Goal: Task Accomplishment & Management: Manage account settings

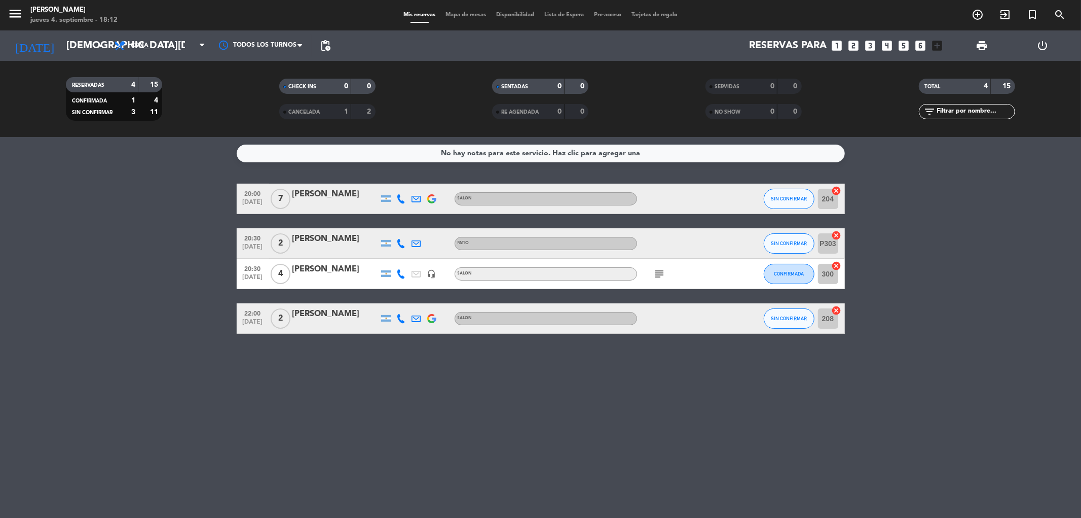
click at [459, 11] on div "Mis reservas Mapa de mesas Disponibilidad Lista de Espera Pre-acceso Tarjetas d…" at bounding box center [541, 15] width 284 height 9
click at [463, 12] on span "Mapa de mesas" at bounding box center [466, 15] width 51 height 6
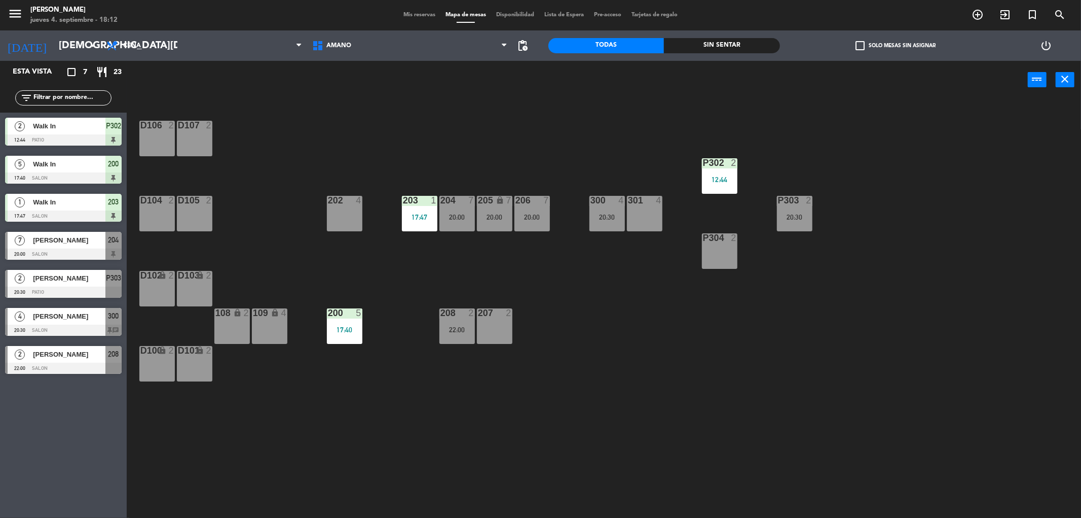
click at [420, 16] on span "Mis reservas" at bounding box center [420, 15] width 42 height 6
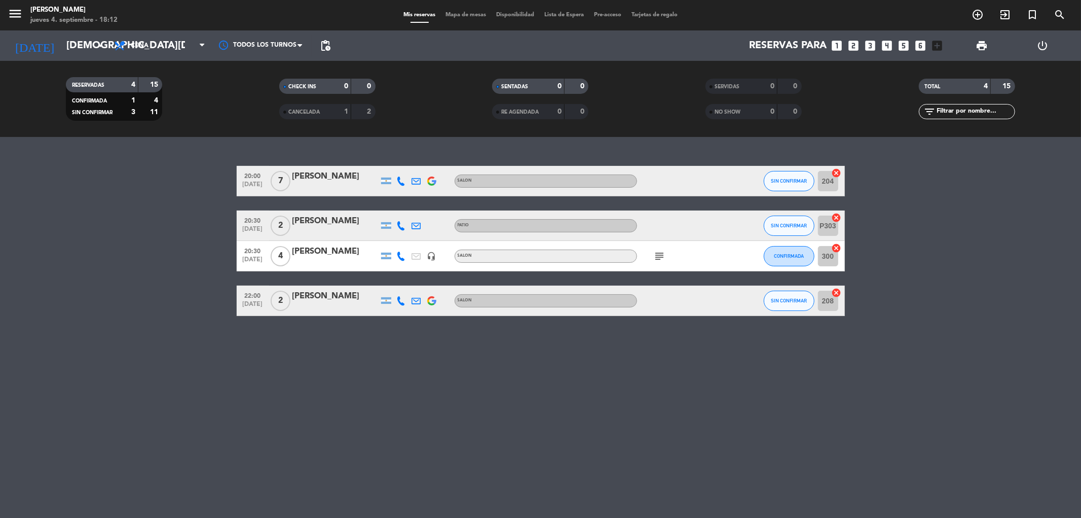
click at [457, 22] on div "menu Amano Ristorante [DATE] 4. septiembre - 18:12 Mis reservas Mapa de mesas D…" at bounding box center [540, 15] width 1081 height 30
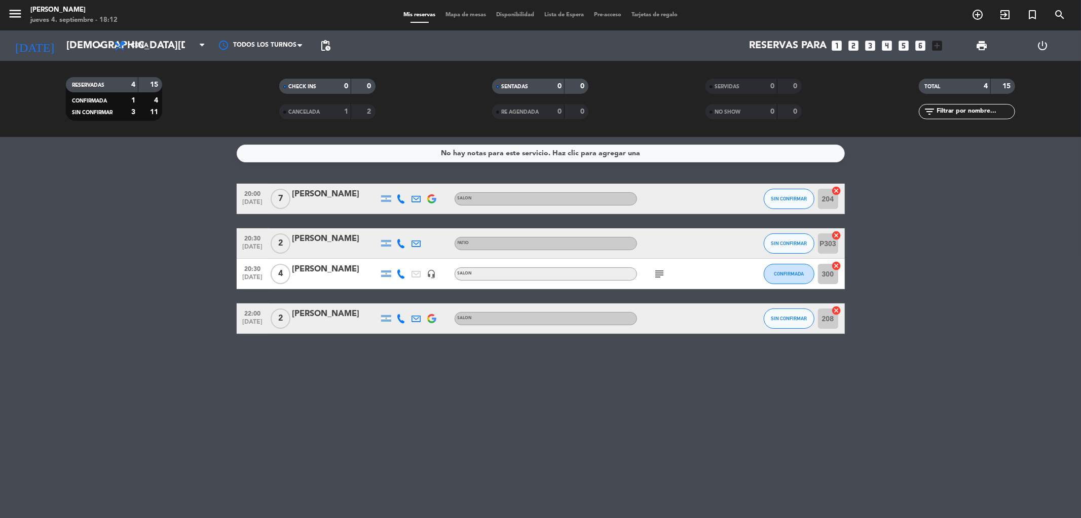
click at [461, 13] on span "Mapa de mesas" at bounding box center [466, 15] width 51 height 6
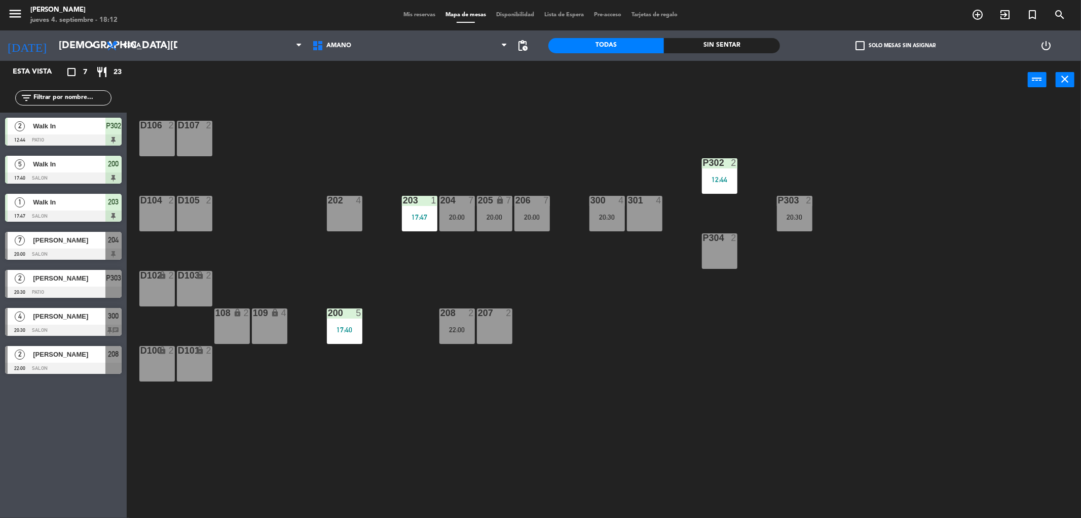
click at [409, 13] on span "Mis reservas" at bounding box center [420, 15] width 42 height 6
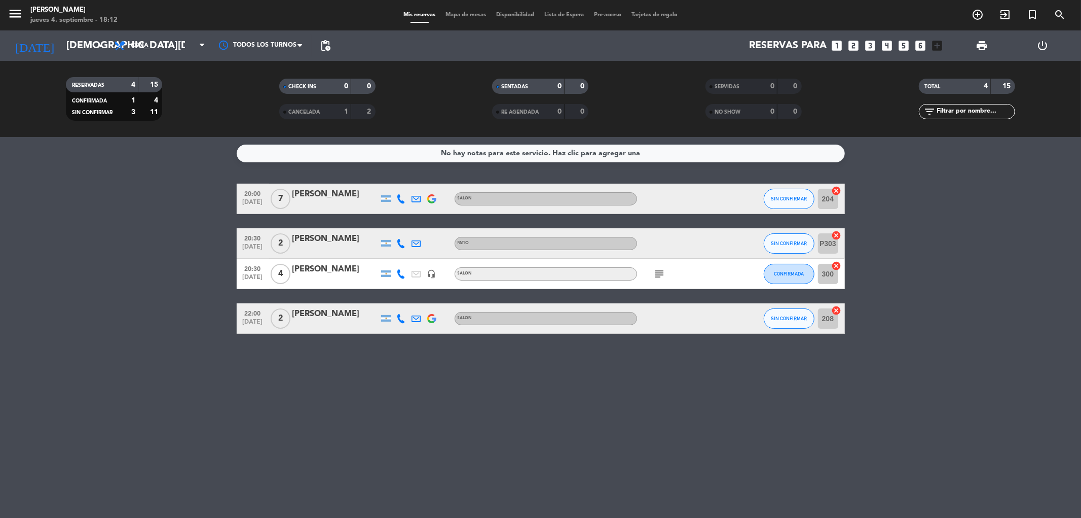
click at [727, 200] on div at bounding box center [682, 199] width 91 height 30
click at [342, 190] on div "[PERSON_NAME]" at bounding box center [336, 194] width 86 height 13
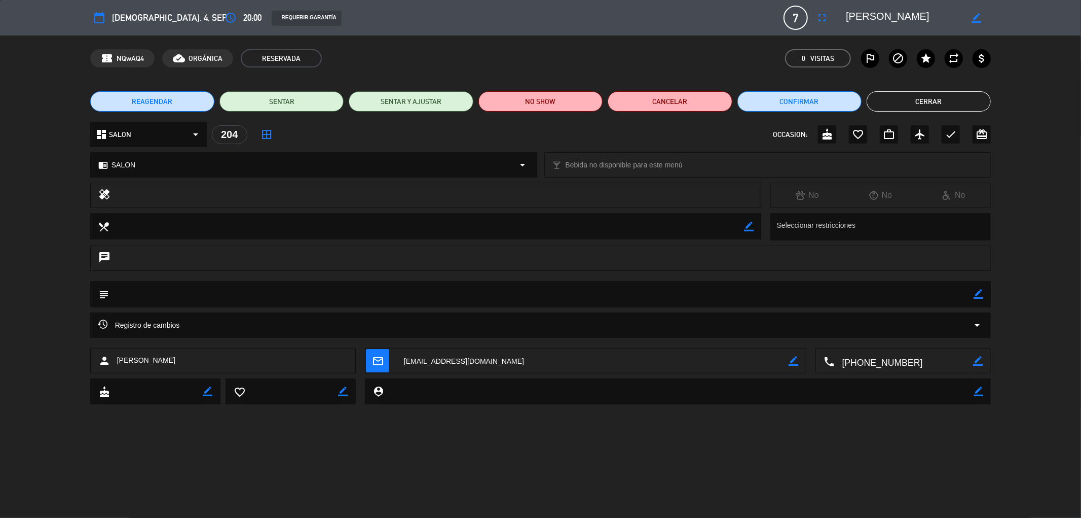
click at [799, 21] on span "7" at bounding box center [796, 18] width 24 height 24
click at [824, 14] on icon "fullscreen" at bounding box center [822, 18] width 12 height 12
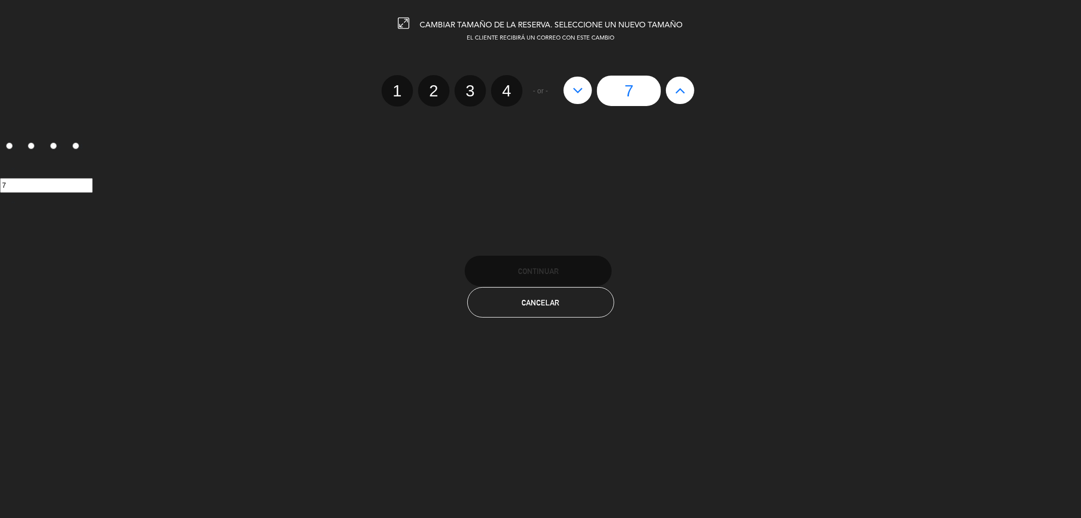
click at [587, 89] on button at bounding box center [578, 90] width 28 height 27
type input "6"
click at [588, 89] on button at bounding box center [578, 90] width 28 height 27
type input "5"
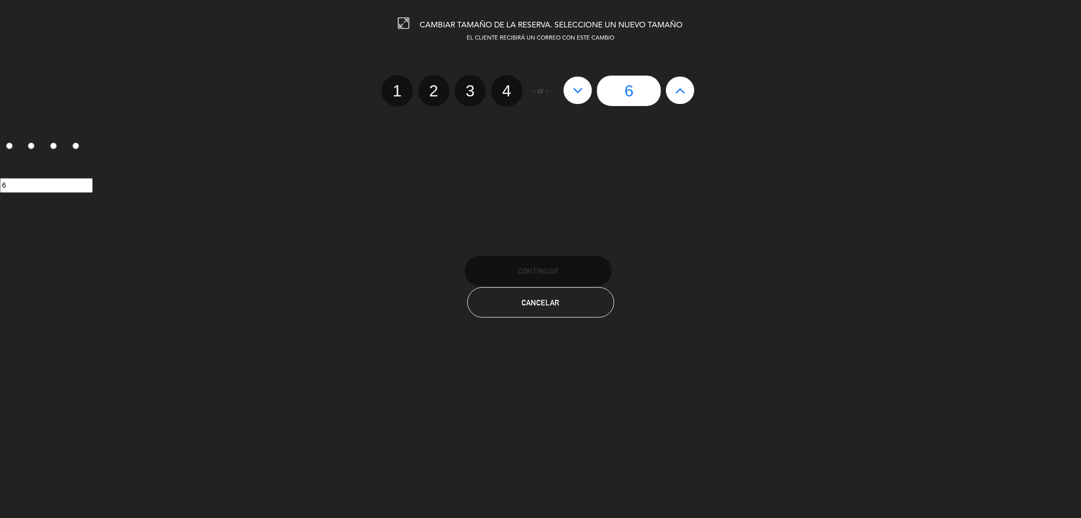
type input "5"
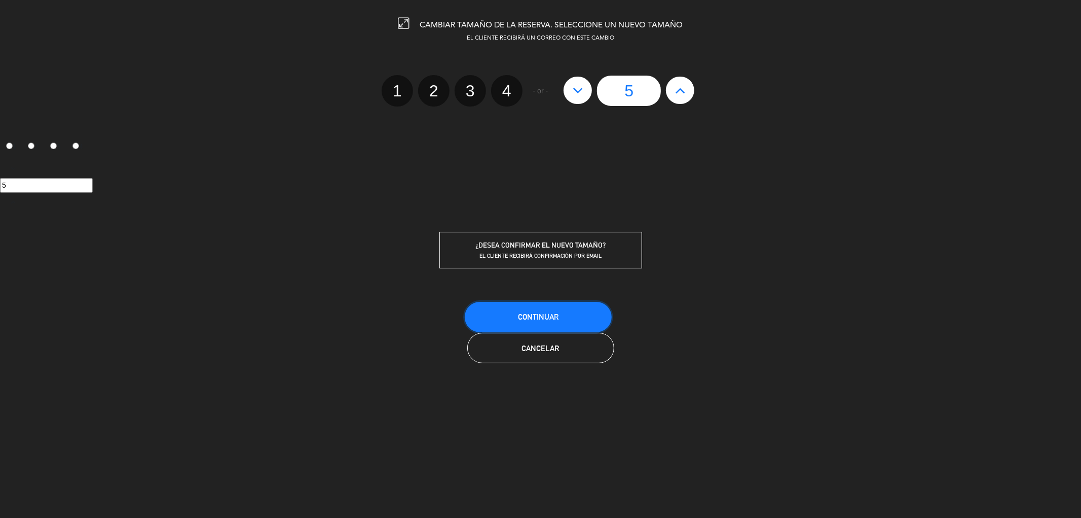
click at [576, 314] on button "Continuar" at bounding box center [538, 317] width 147 height 30
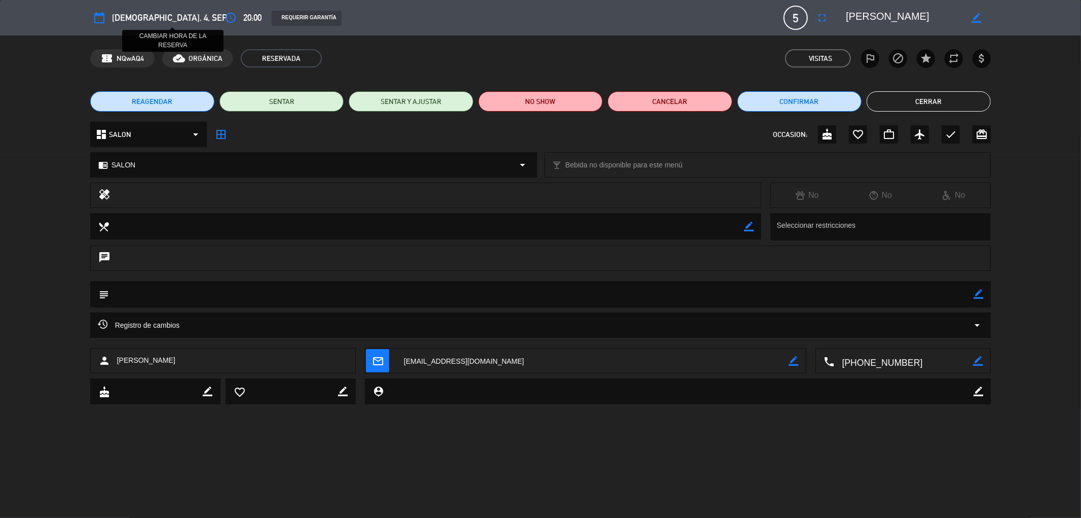
click at [225, 17] on icon "access_time" at bounding box center [231, 18] width 12 height 12
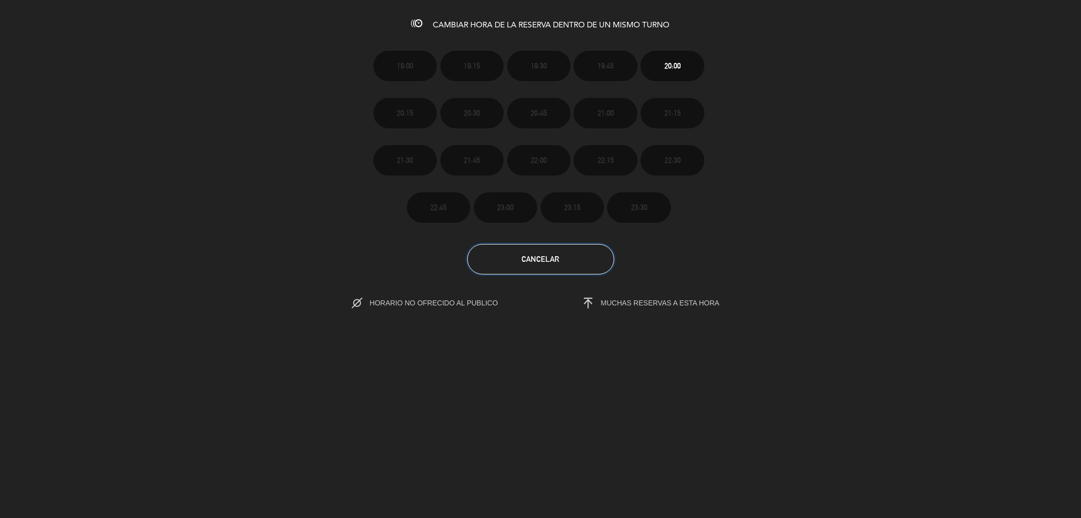
click at [581, 261] on button "Cancelar" at bounding box center [540, 259] width 147 height 30
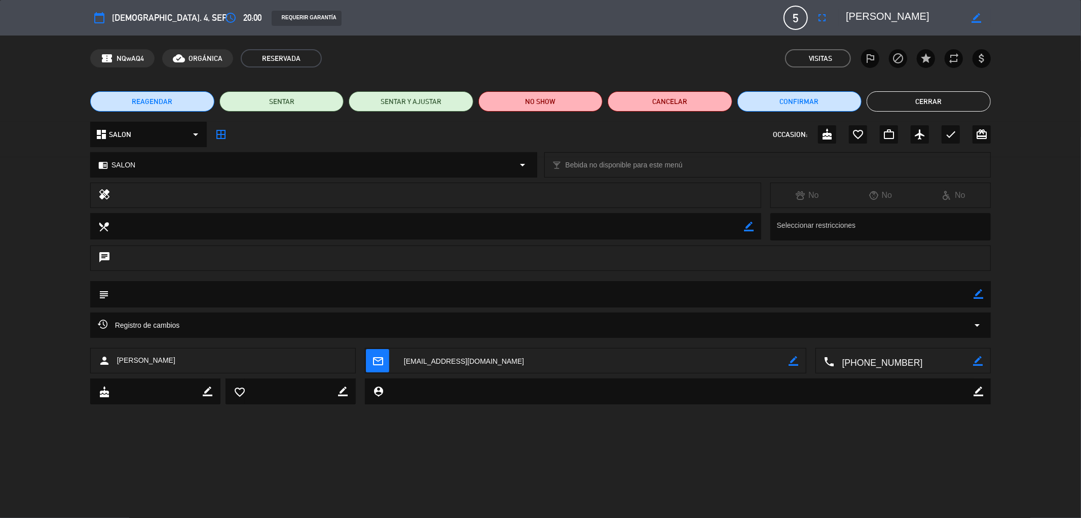
click at [952, 103] on button "Cerrar" at bounding box center [929, 101] width 124 height 20
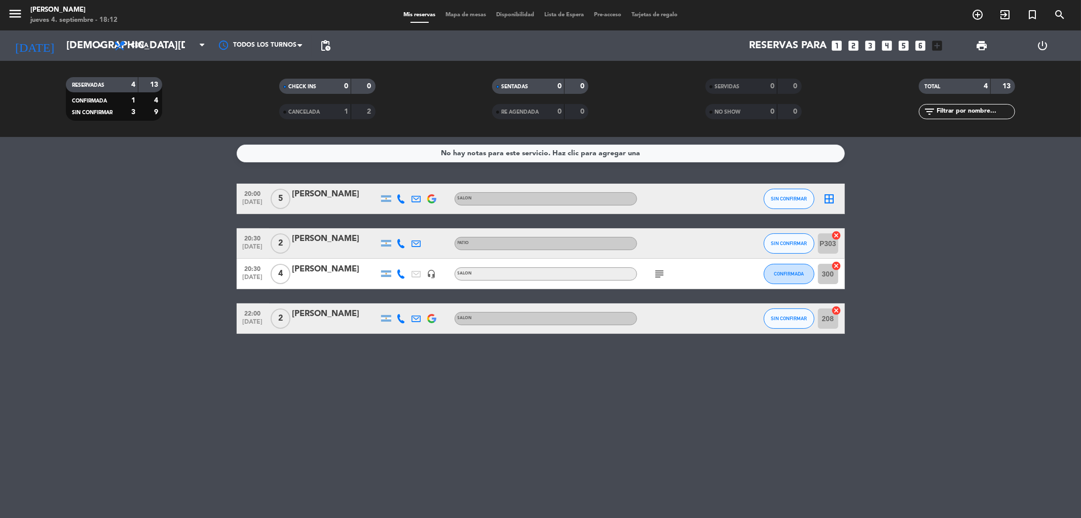
click at [255, 196] on span "20:00" at bounding box center [252, 193] width 25 height 12
click at [250, 193] on span "20:00" at bounding box center [252, 193] width 25 height 12
drag, startPoint x: 250, startPoint y: 193, endPoint x: 281, endPoint y: 149, distance: 53.5
click at [251, 193] on span "20:00" at bounding box center [252, 193] width 25 height 12
click at [465, 16] on span "Mapa de mesas" at bounding box center [466, 15] width 51 height 6
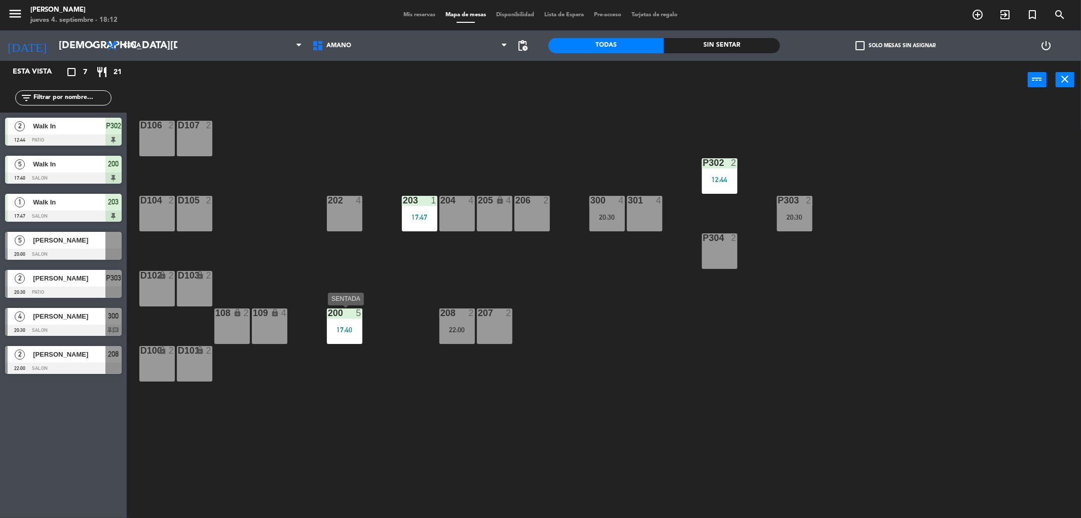
drag, startPoint x: 347, startPoint y: 331, endPoint x: 355, endPoint y: 328, distance: 8.4
click at [353, 329] on div "200 5 17:40" at bounding box center [344, 325] width 35 height 35
click at [679, 294] on div "D106 2 D107 2 P302 2 12:44 202 4 203 1 17:47 204 4 206 2 300 4 20:30 301 4 205 …" at bounding box center [609, 311] width 944 height 419
click at [409, 24] on div "menu Amano Ristorante [DATE] 4. septiembre - 18:12 Mis reservas Mapa de mesas D…" at bounding box center [540, 15] width 1081 height 30
click at [409, 18] on div "Mis reservas Mapa de mesas Disponibilidad Lista de Espera Pre-acceso Tarjetas d…" at bounding box center [541, 15] width 284 height 9
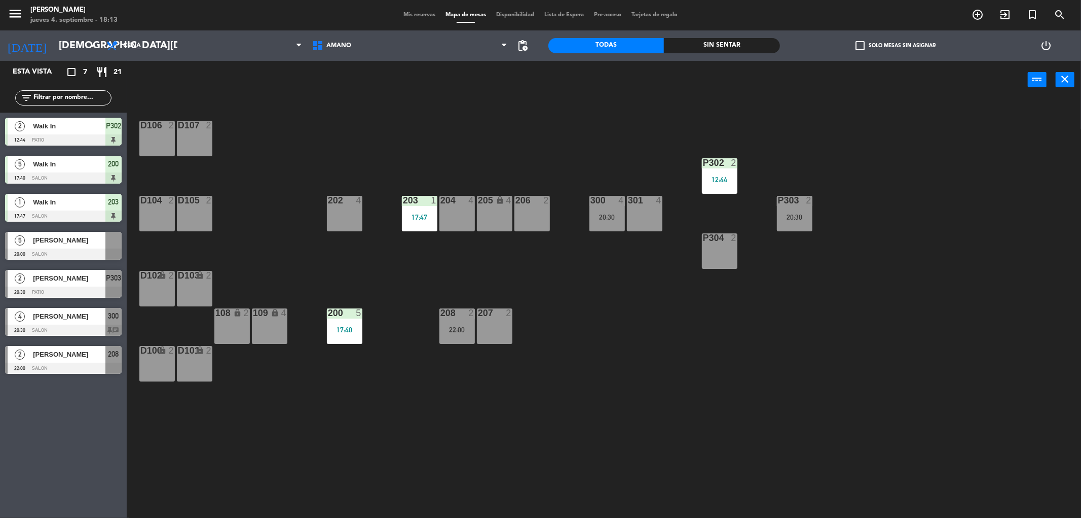
click at [414, 11] on div "Mis reservas Mapa de mesas Disponibilidad Lista de Espera Pre-acceso Tarjetas d…" at bounding box center [541, 15] width 284 height 9
click at [426, 21] on div "menu Amano Ristorante [DATE] 4. septiembre - 18:13 Mis reservas Mapa de mesas D…" at bounding box center [540, 15] width 1081 height 30
click at [427, 13] on span "Mis reservas" at bounding box center [420, 15] width 42 height 6
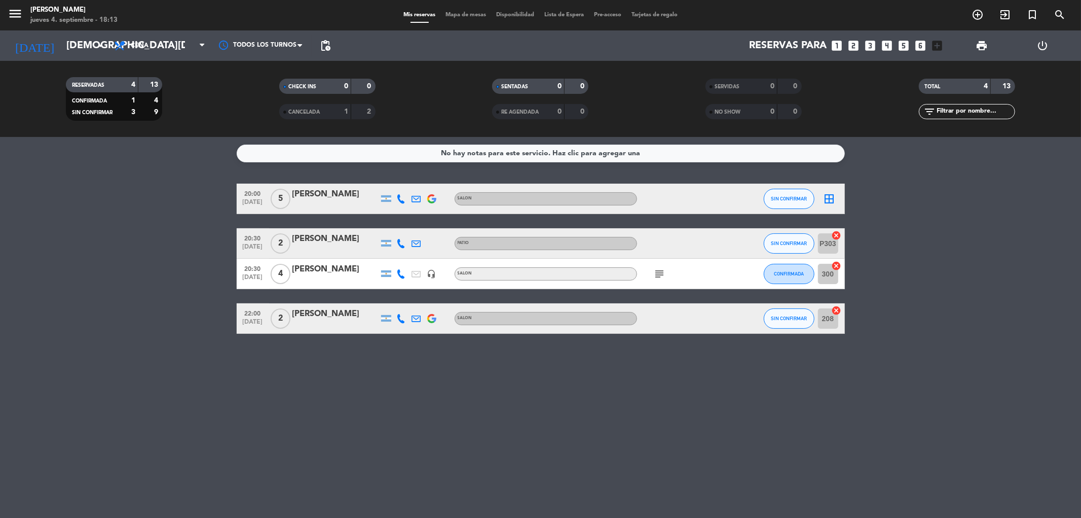
click at [829, 198] on icon "border_all" at bounding box center [830, 199] width 12 height 12
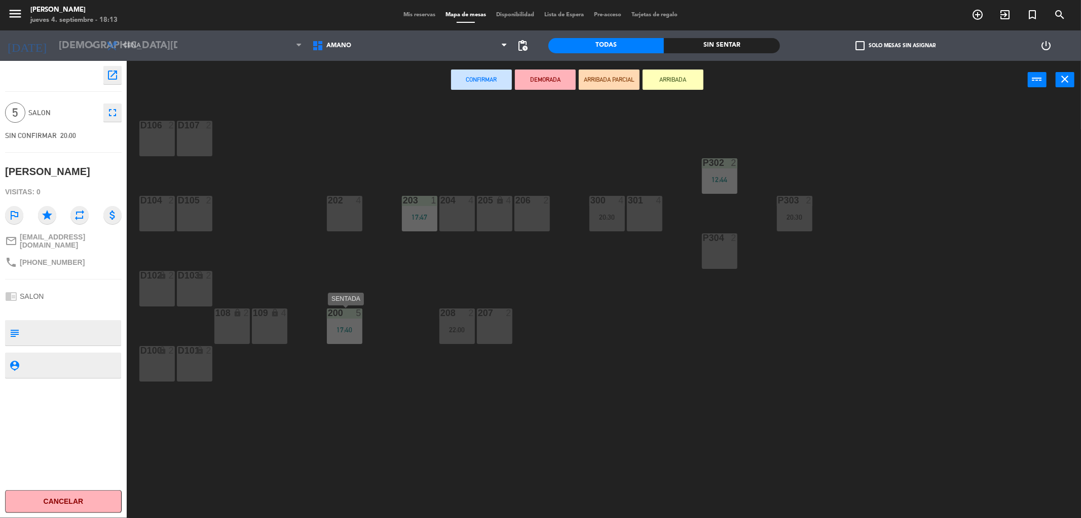
click at [338, 322] on div "200 5 17:40" at bounding box center [344, 325] width 35 height 35
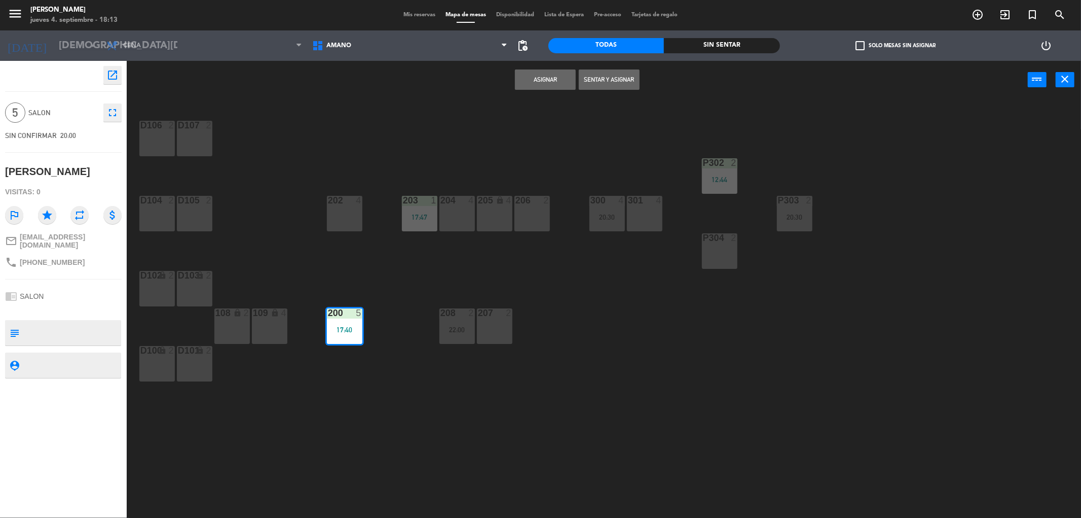
click at [548, 75] on button "Asignar" at bounding box center [545, 79] width 61 height 20
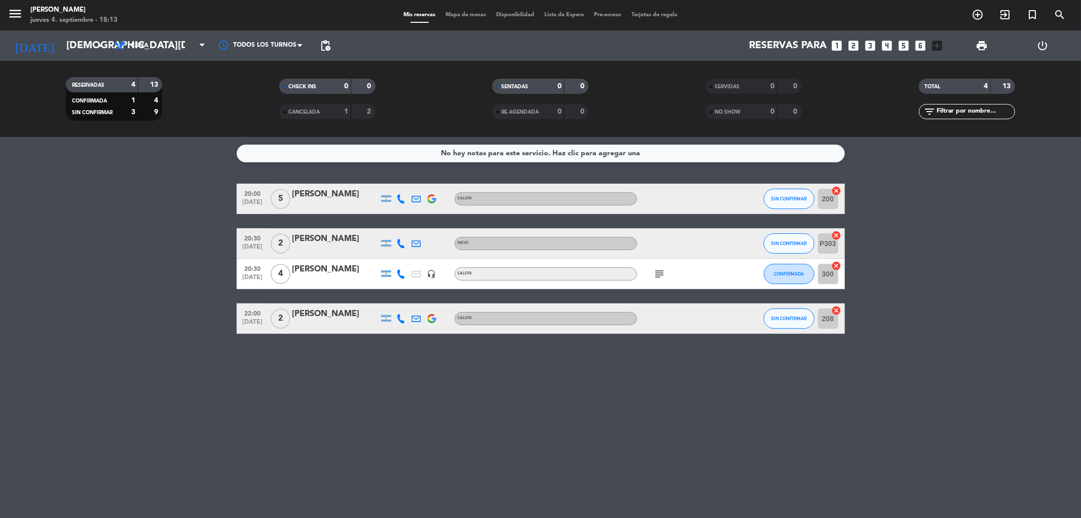
click at [262, 191] on span "20:00" at bounding box center [252, 193] width 25 height 12
click at [249, 202] on span "[DATE]" at bounding box center [252, 205] width 25 height 12
click at [322, 191] on div "[PERSON_NAME]" at bounding box center [336, 194] width 86 height 13
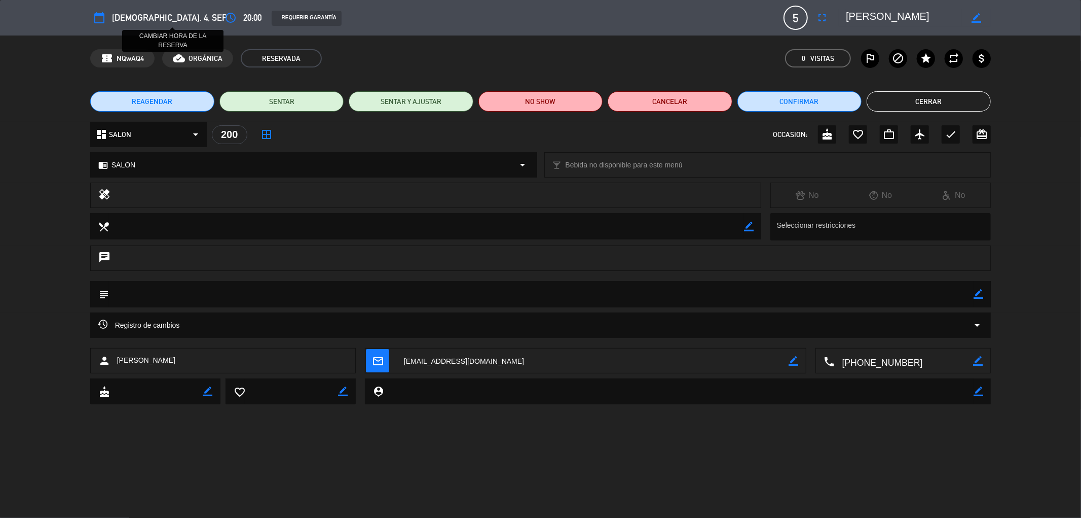
click at [225, 19] on icon "access_time" at bounding box center [231, 18] width 12 height 12
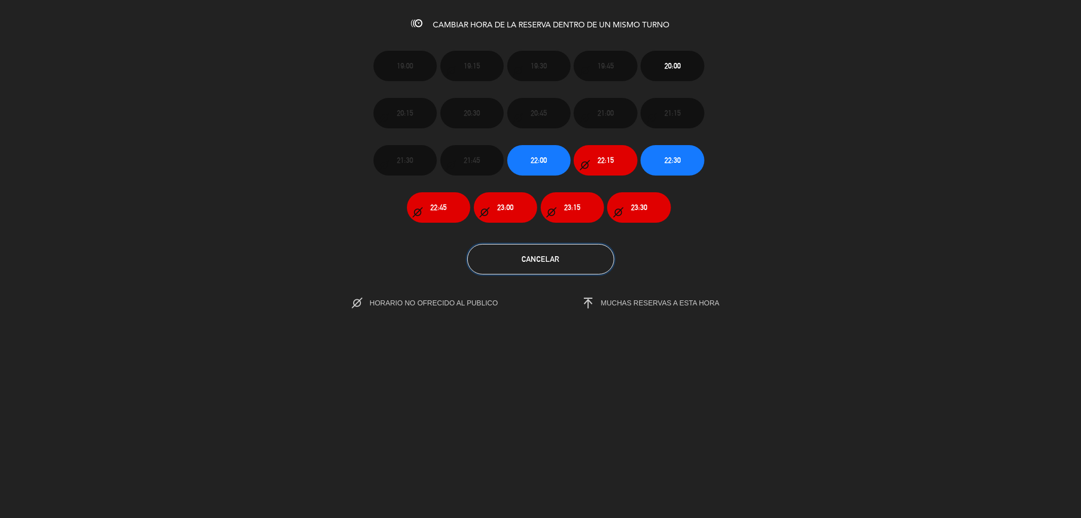
click at [589, 265] on button "Cancelar" at bounding box center [540, 259] width 147 height 30
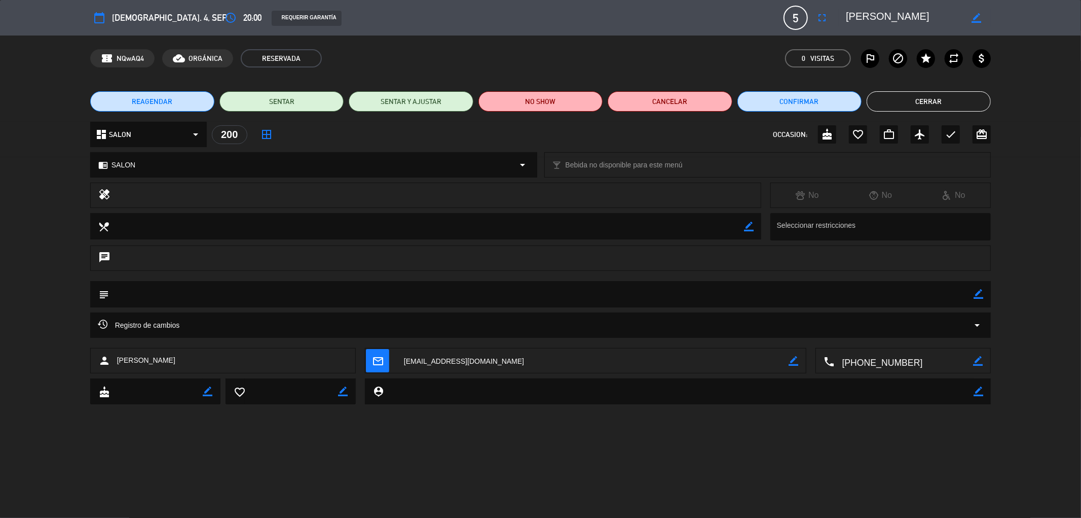
click at [972, 105] on button "Cerrar" at bounding box center [929, 101] width 124 height 20
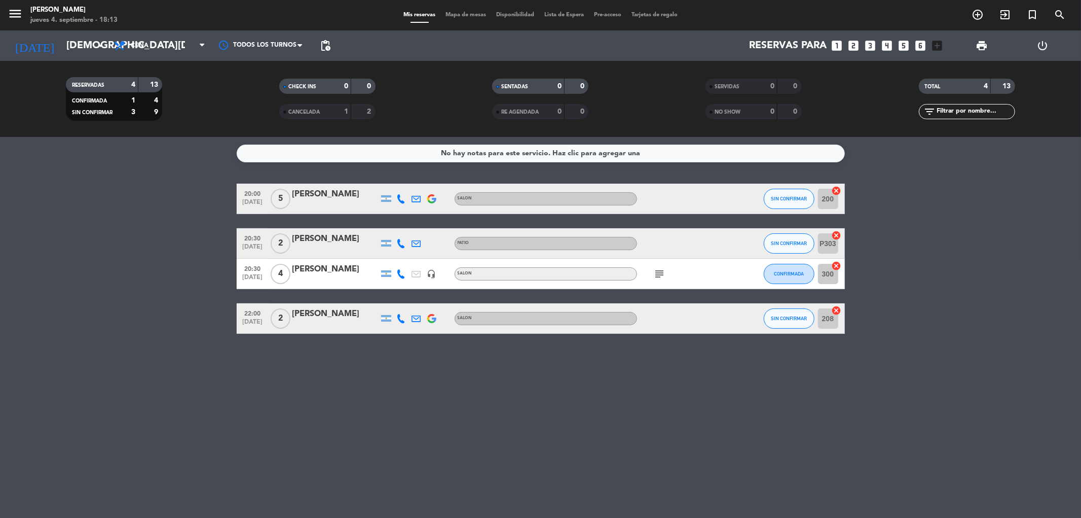
click at [257, 194] on span "20:00" at bounding box center [252, 193] width 25 height 12
click at [255, 195] on span "20:00" at bounding box center [252, 193] width 25 height 12
click at [1001, 289] on bookings-row "20:00 [DATE] Creada: [DATE] 5 [PERSON_NAME] SALON SIN CONFIRMAR 200 cancel 20:3…" at bounding box center [540, 259] width 1081 height 150
click at [260, 200] on span "[DATE]" at bounding box center [252, 205] width 25 height 12
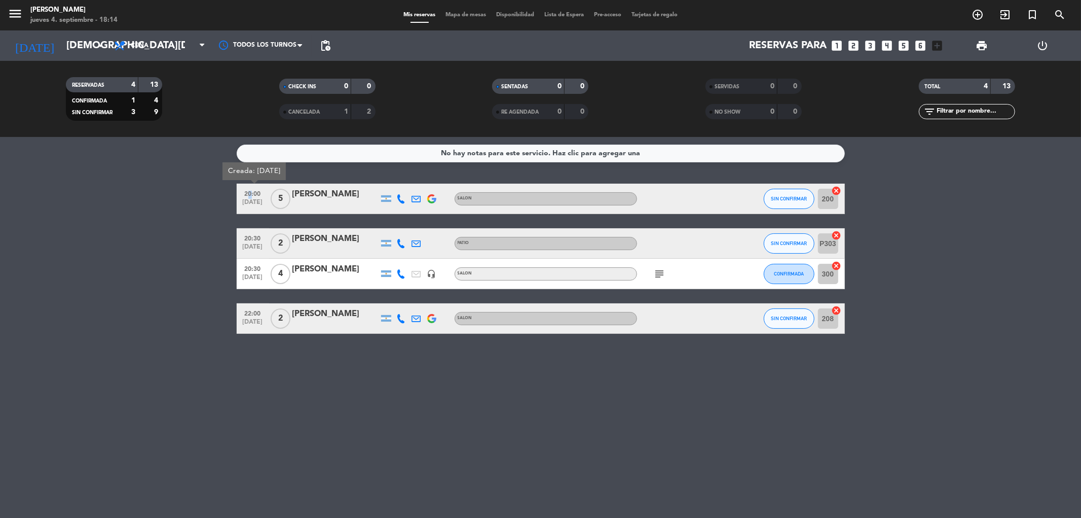
click at [246, 191] on span "20:00" at bounding box center [252, 193] width 25 height 12
click at [251, 195] on span "20:00" at bounding box center [252, 193] width 25 height 12
click at [937, 384] on div "No hay notas para este servicio. Haz clic para agregar una 20:00 [DATE] Creada:…" at bounding box center [540, 327] width 1081 height 381
click at [660, 271] on icon "subject" at bounding box center [660, 274] width 12 height 12
drag, startPoint x: 1022, startPoint y: 261, endPoint x: 1005, endPoint y: 261, distance: 16.7
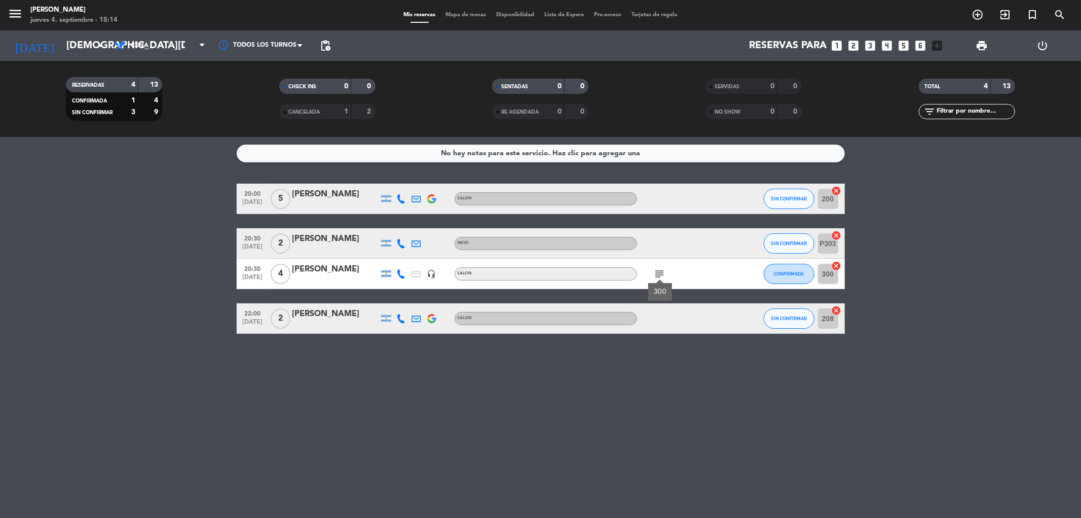
click at [1023, 261] on bookings-row "20:00 [DATE] 5 [PERSON_NAME] SALON SIN CONFIRMAR 200 cancel 20:30 [DATE] 2 [PER…" at bounding box center [540, 259] width 1081 height 150
click at [1016, 309] on bookings-row "20:00 [DATE] 5 [PERSON_NAME] SALON SIN CONFIRMAR 200 cancel 20:30 [DATE] 2 [PER…" at bounding box center [540, 259] width 1081 height 150
click at [477, 17] on span "Mapa de mesas" at bounding box center [466, 15] width 51 height 6
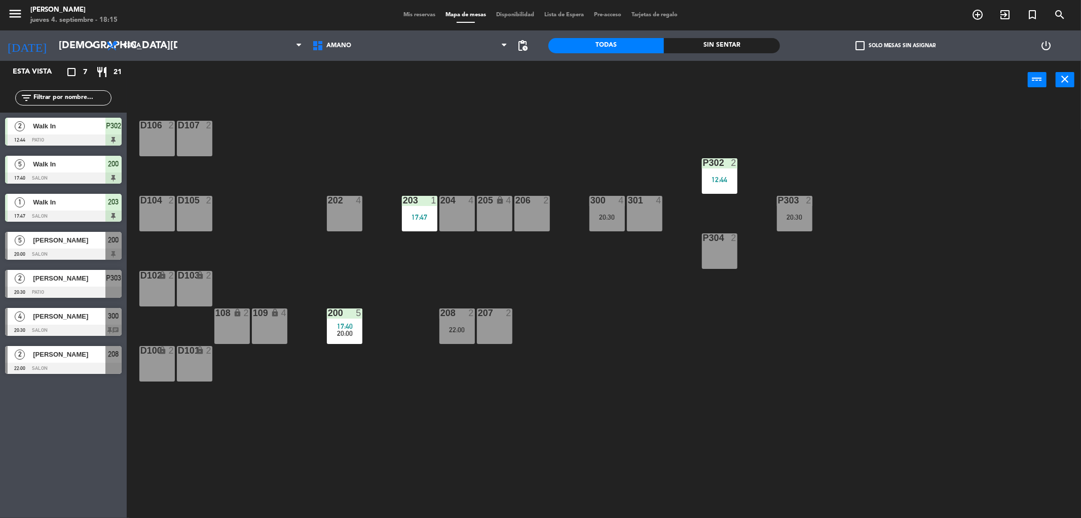
click at [418, 15] on span "Mis reservas" at bounding box center [420, 15] width 42 height 6
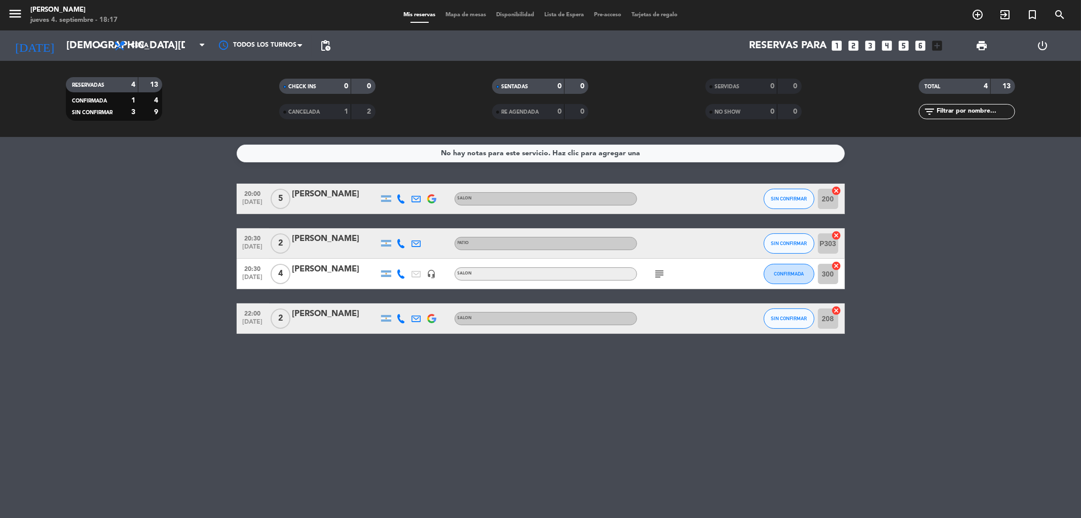
click at [250, 195] on span "20:00" at bounding box center [252, 193] width 25 height 12
click at [160, 333] on bookings-row "20:00 [DATE] Creada: [DATE] 5 [PERSON_NAME] SALON SIN CONFIRMAR 200 cancel 20:3…" at bounding box center [540, 259] width 1081 height 150
click at [1011, 354] on div "No hay notas para este servicio. Haz clic para agregar una 20:00 [DATE] 5 [PERS…" at bounding box center [540, 327] width 1081 height 381
click at [783, 411] on div "No hay notas para este servicio. Haz clic para agregar una 20:00 [DATE] 5 [PERS…" at bounding box center [540, 327] width 1081 height 381
click at [795, 197] on span "SIN CONFIRMAR" at bounding box center [789, 199] width 36 height 6
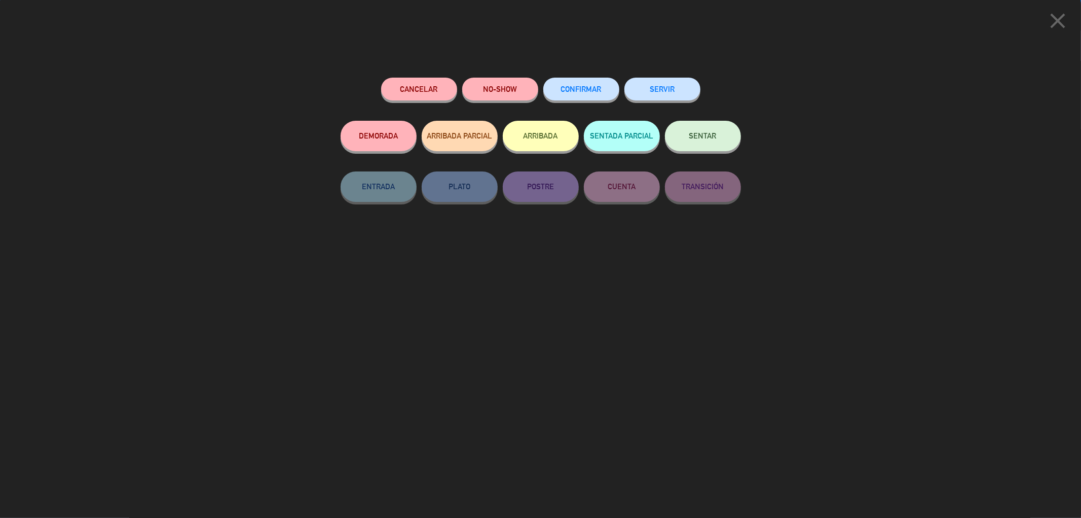
click at [589, 86] on span "CONFIRMAR" at bounding box center [581, 89] width 41 height 9
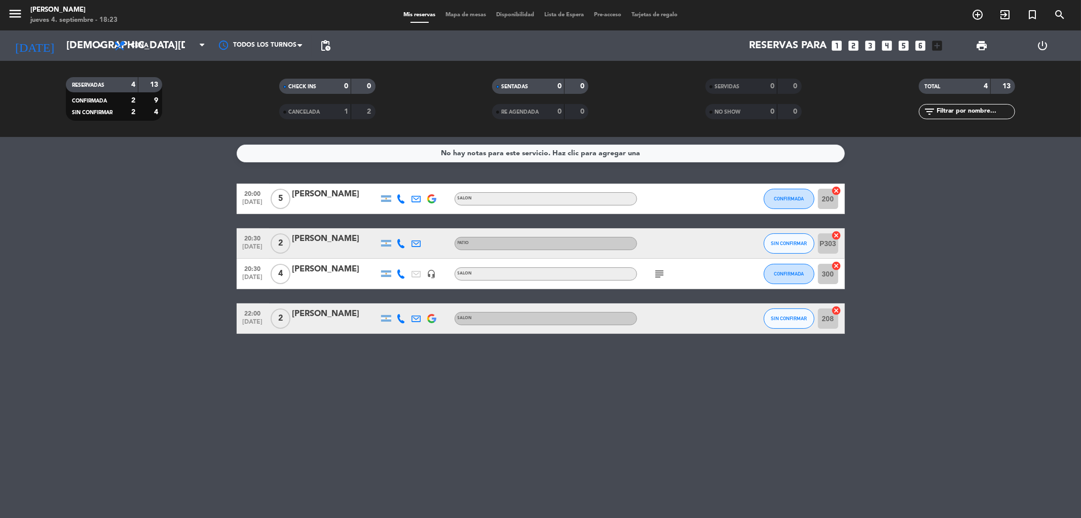
click at [392, 245] on div at bounding box center [386, 243] width 15 height 30
click at [399, 245] on icon at bounding box center [401, 243] width 9 height 9
click at [404, 318] on icon at bounding box center [401, 318] width 9 height 9
click at [399, 355] on div "No hay notas para este servicio. Haz clic para agregar una 20:00 [DATE] 5 [PERS…" at bounding box center [540, 327] width 1081 height 381
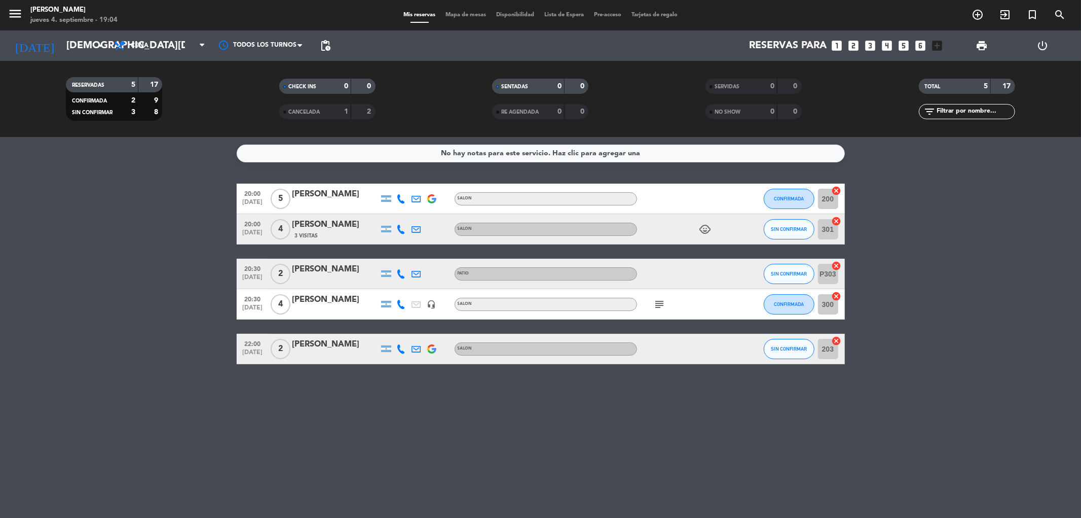
click at [464, 15] on span "Mapa de mesas" at bounding box center [466, 15] width 51 height 6
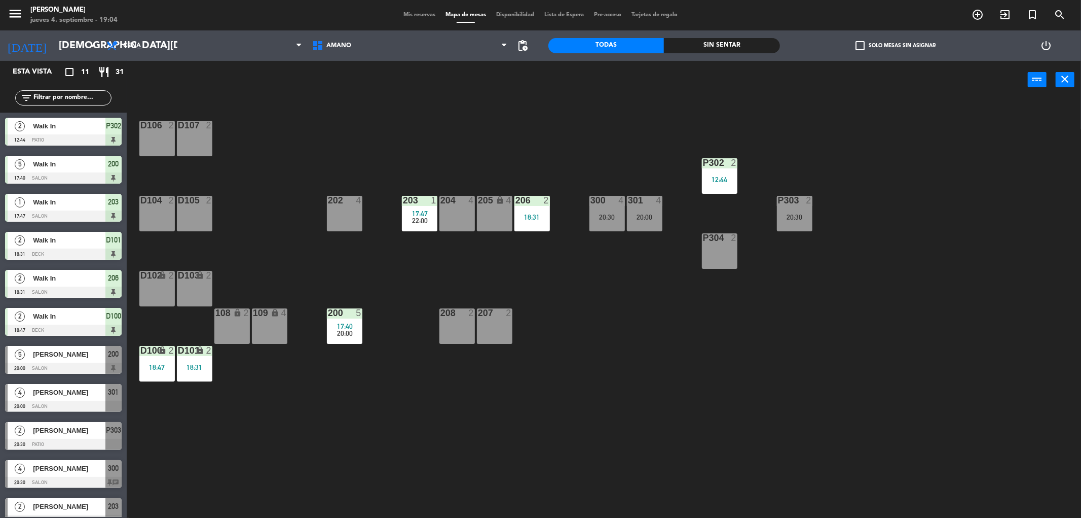
click at [642, 353] on div "D106 2 D107 2 P302 2 12:44 202 4 203 1 17:47 22:00 204 4 206 2 18:31 300 4 20:3…" at bounding box center [609, 311] width 944 height 419
click at [720, 185] on div "P302 2 12:44" at bounding box center [719, 175] width 35 height 35
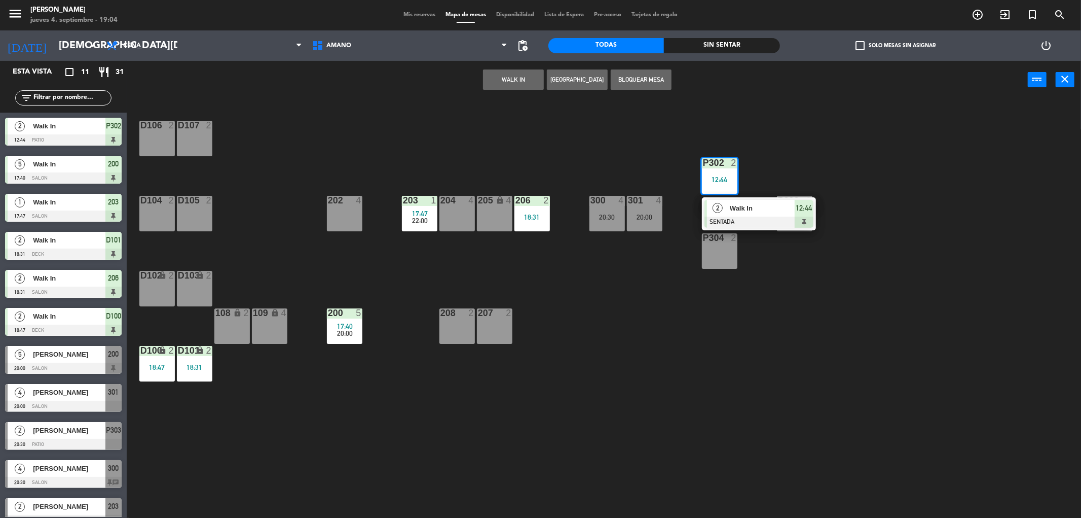
click at [733, 219] on div at bounding box center [759, 221] width 109 height 11
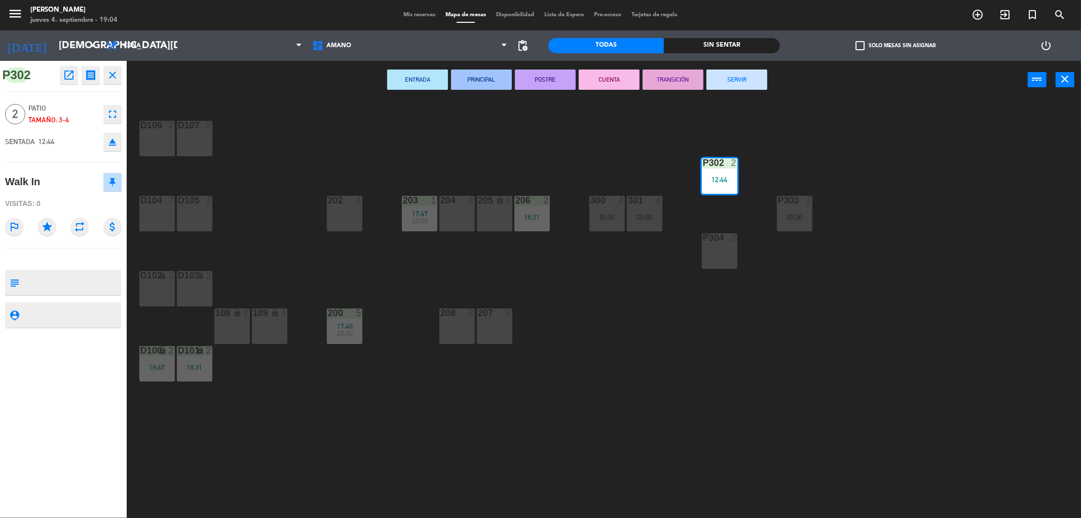
click at [897, 178] on div "D106 2 D107 2 P302 2 12:44 202 4 203 1 17:47 22:00 204 4 206 2 18:31 300 4 20:3…" at bounding box center [609, 311] width 944 height 419
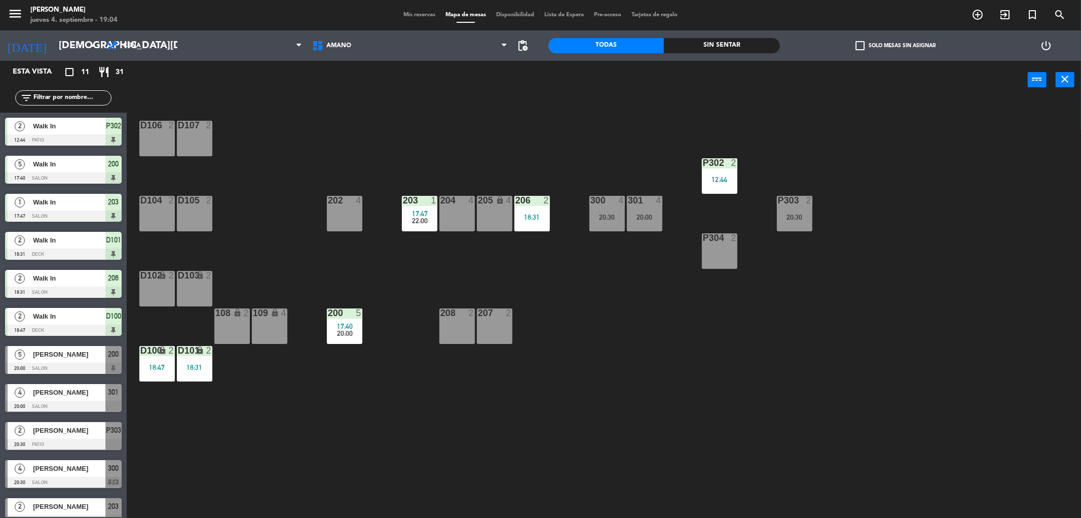
click at [716, 169] on div "P302 2 12:44" at bounding box center [719, 175] width 35 height 35
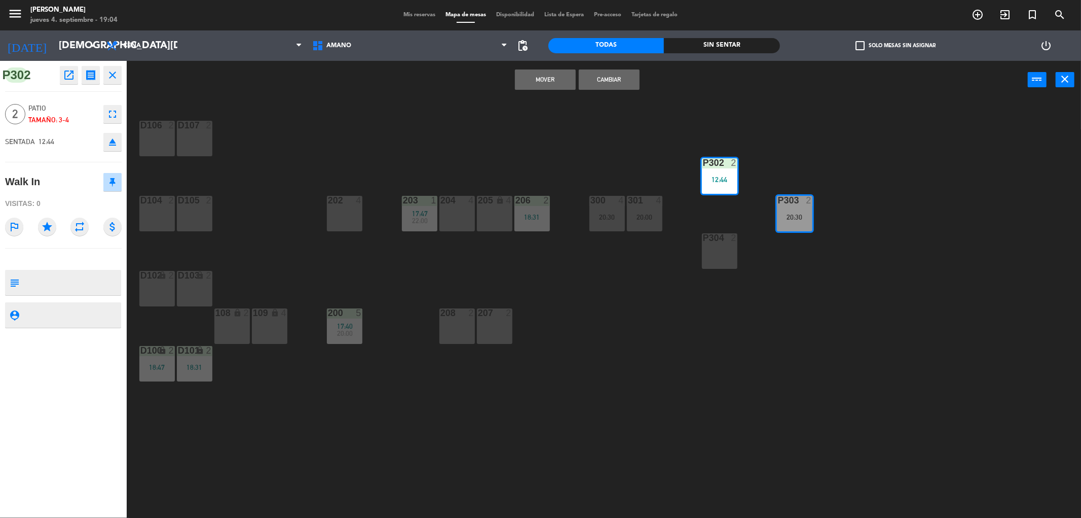
click at [956, 246] on div "D106 2 D107 2 P302 2 12:44 202 4 203 1 17:47 22:00 204 4 206 2 18:31 300 4 20:3…" at bounding box center [609, 311] width 944 height 419
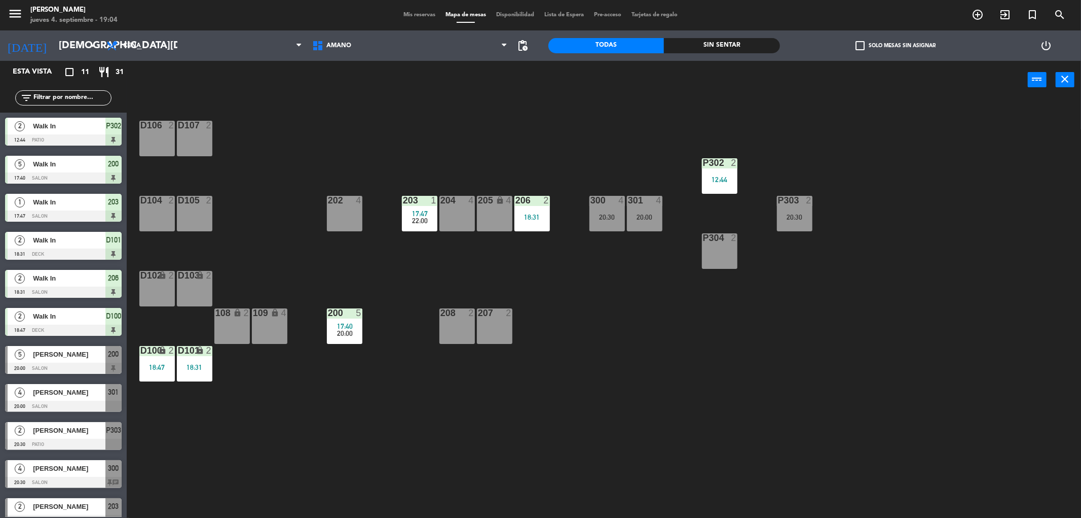
click at [729, 174] on div "P302 2 12:44" at bounding box center [719, 175] width 35 height 35
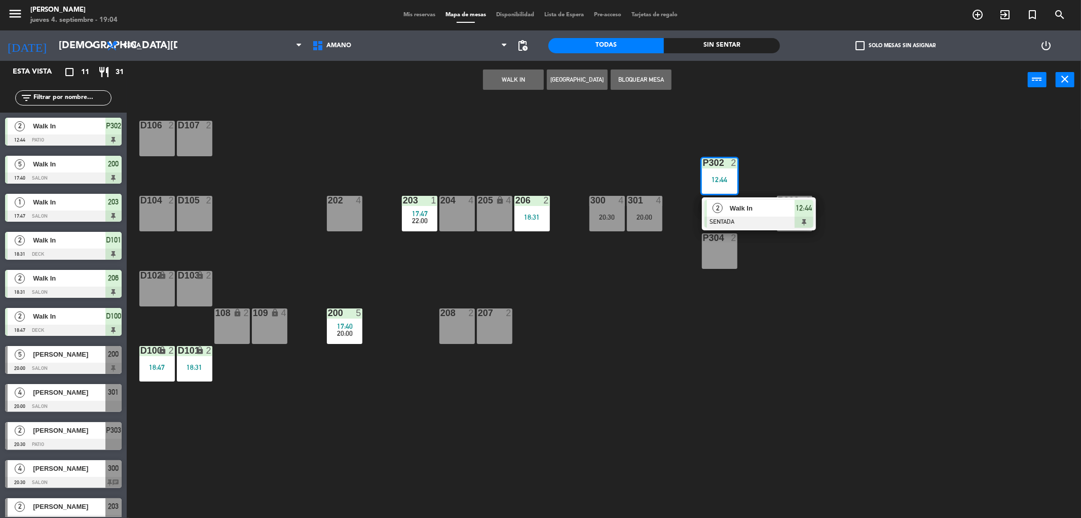
click at [740, 213] on div "2 Walk In SENTADA 12:44" at bounding box center [759, 213] width 129 height 33
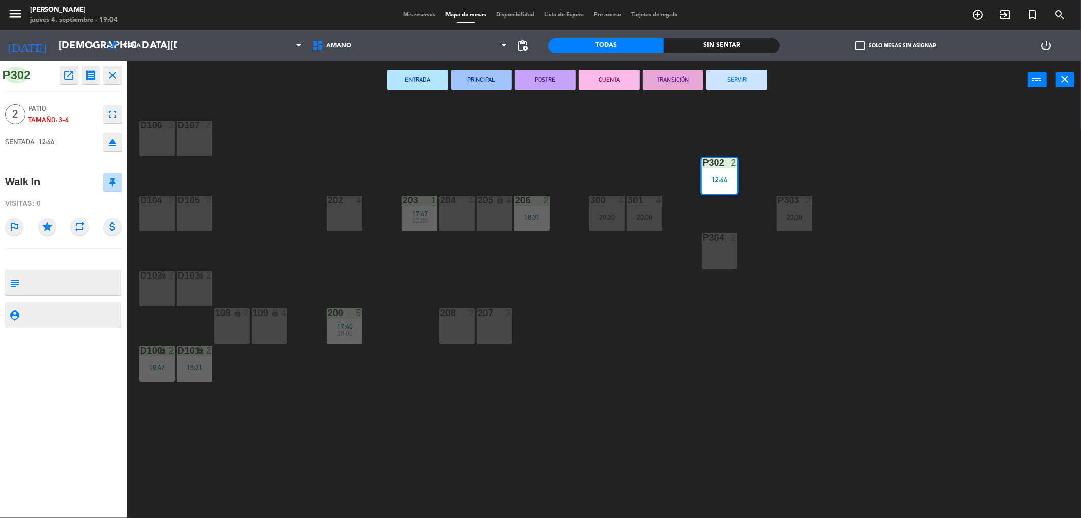
click at [752, 80] on button "SERVIR" at bounding box center [737, 79] width 61 height 20
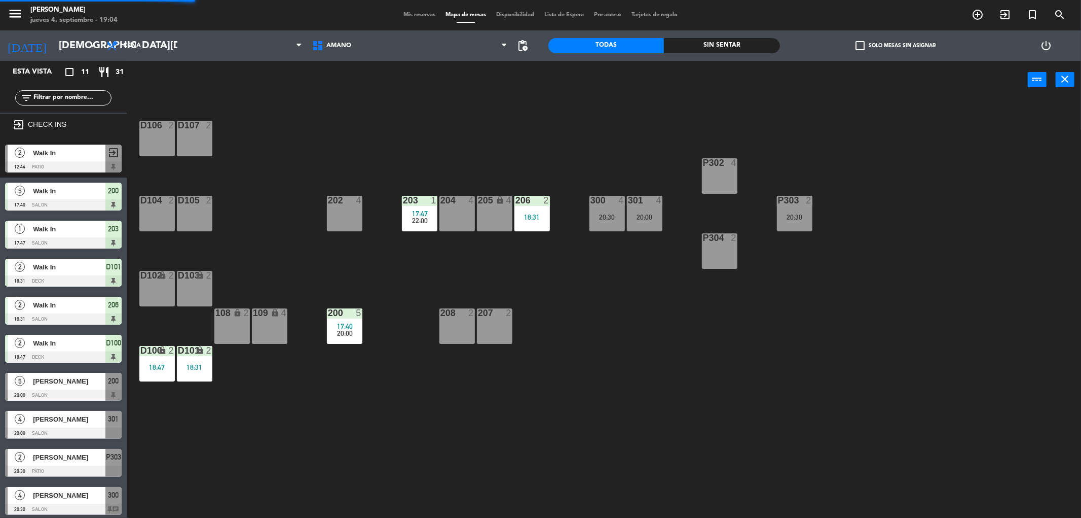
click at [973, 326] on div "D106 2 D107 2 P302 4 202 4 203 1 17:47 22:00 204 4 206 2 18:31 300 4 20:30 301 …" at bounding box center [609, 311] width 944 height 419
